Goal: Transaction & Acquisition: Obtain resource

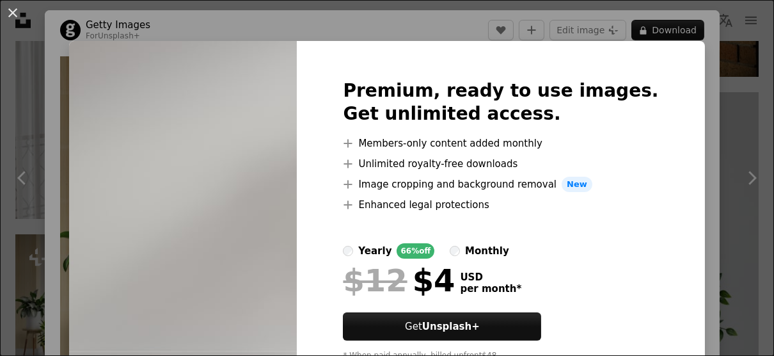
click at [684, 44] on div "An X shape Premium, ready to use images. Get unlimited access. A plus sign Memb…" at bounding box center [387, 178] width 774 height 356
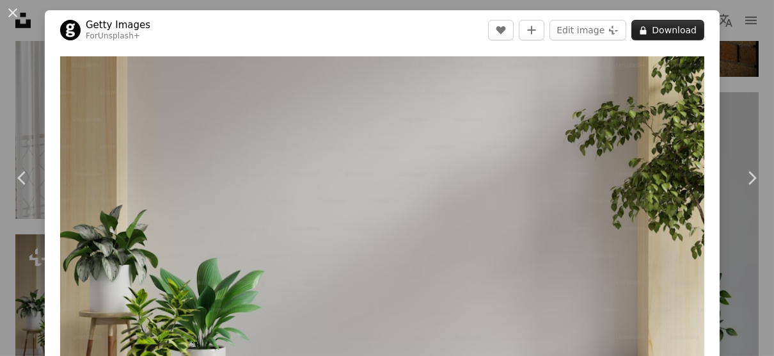
click at [670, 26] on button "A lock Download" at bounding box center [667, 30] width 73 height 20
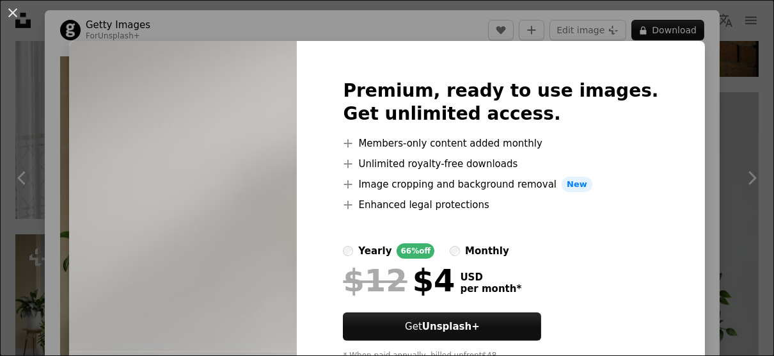
click at [732, 87] on div "An X shape Premium, ready to use images. Get unlimited access. A plus sign Memb…" at bounding box center [387, 178] width 774 height 356
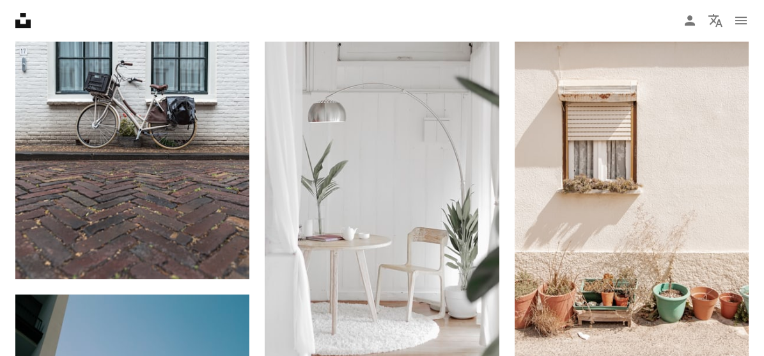
scroll to position [2024, 0]
